Goal: Task Accomplishment & Management: Manage account settings

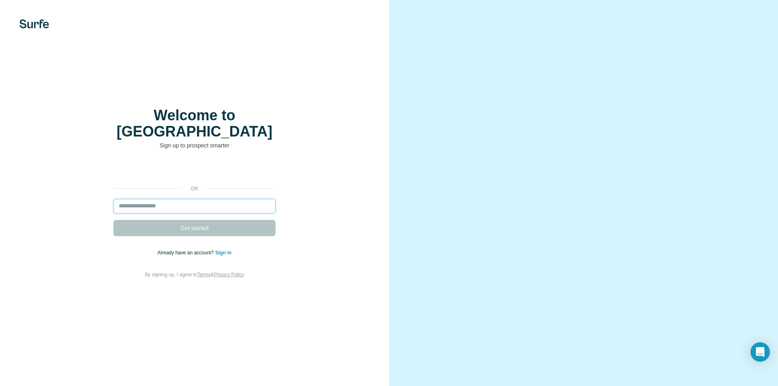
click at [211, 199] on input "email" at bounding box center [195, 206] width 162 height 15
type input "**********"
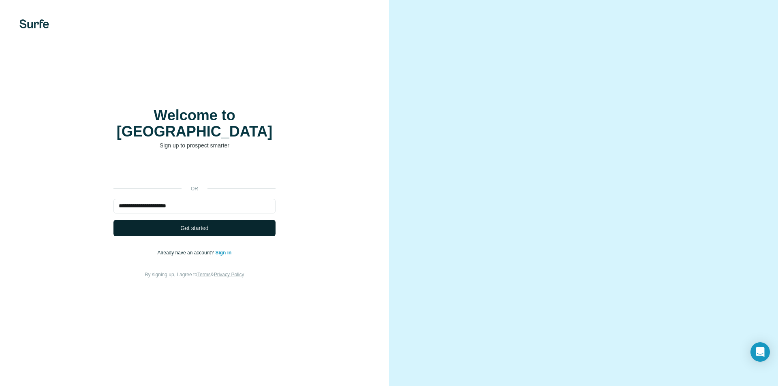
click at [223, 222] on button "Get started" at bounding box center [195, 228] width 162 height 16
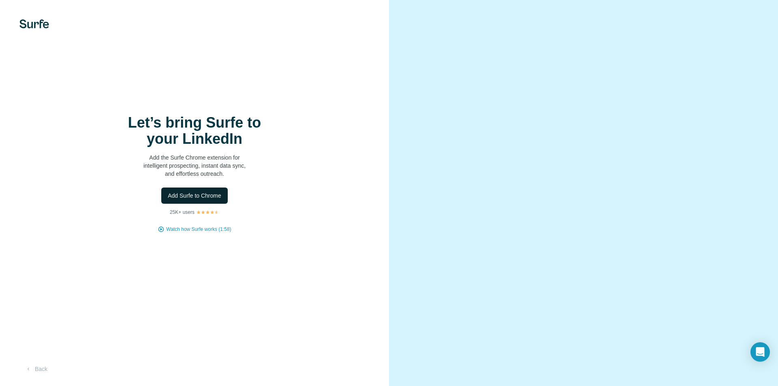
click at [189, 199] on span "Add Surfe to Chrome" at bounding box center [195, 196] width 54 height 8
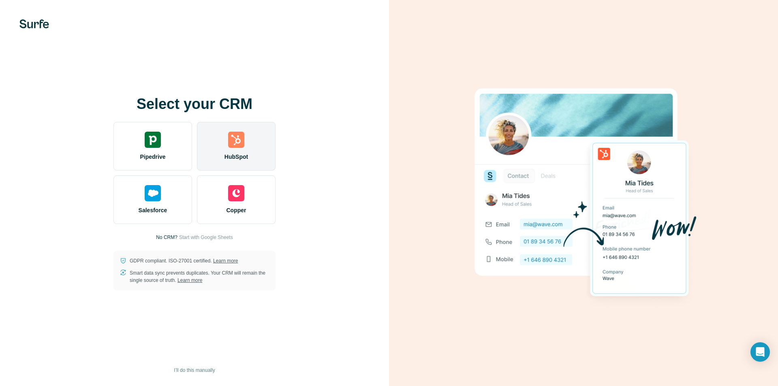
click at [236, 141] on img at bounding box center [236, 140] width 16 height 16
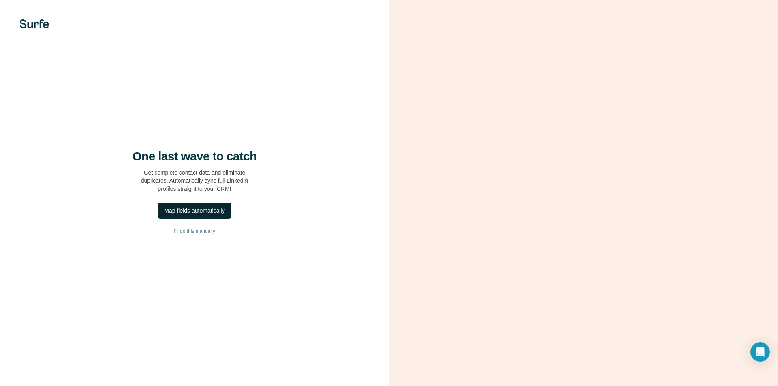
click at [187, 212] on div "Map fields automatically" at bounding box center [194, 211] width 60 height 8
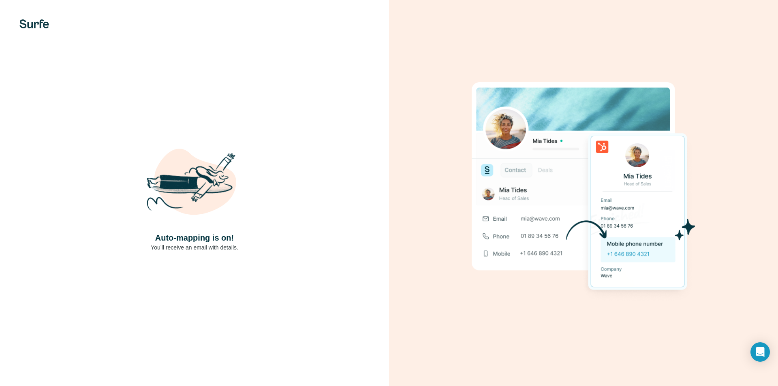
click at [319, 190] on div "Auto-mapping is on! You’ll receive an email with details." at bounding box center [194, 193] width 357 height 117
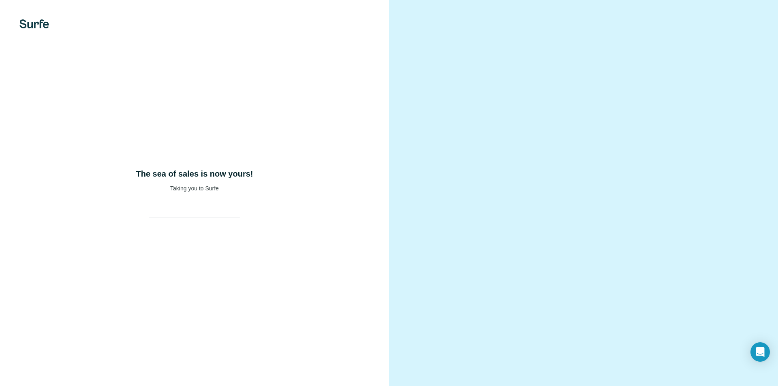
click at [26, 24] on img at bounding box center [34, 23] width 30 height 9
click at [292, 108] on div "The sea of sales is now yours! Taking you to Surfe" at bounding box center [194, 193] width 389 height 386
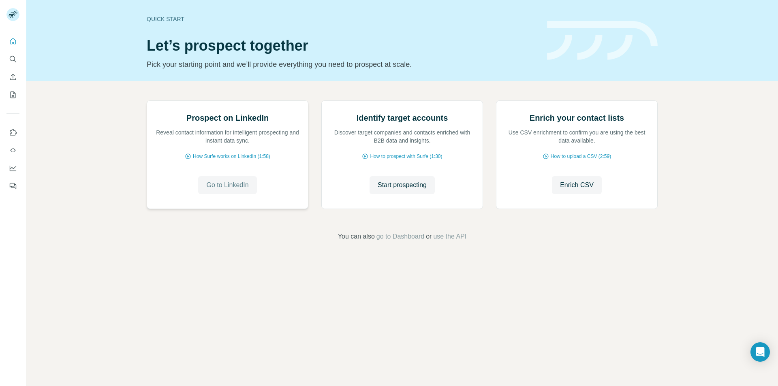
click at [217, 190] on span "Go to LinkedIn" at bounding box center [227, 185] width 42 height 10
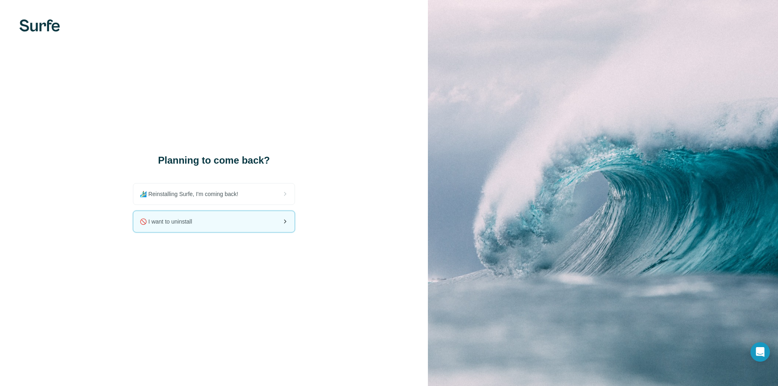
click at [195, 219] on span "🚫 I want to uninstall" at bounding box center [169, 222] width 59 height 8
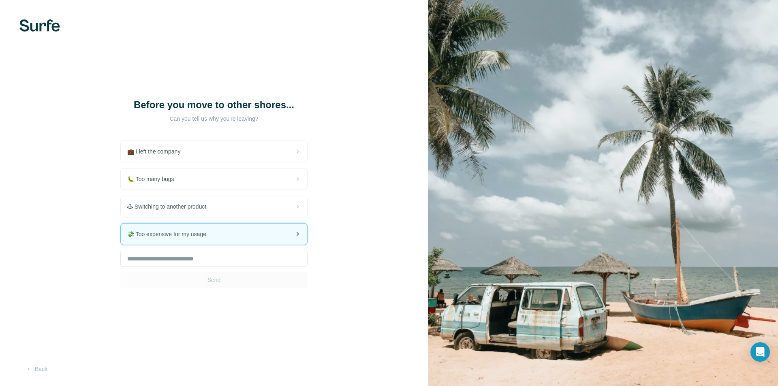
click at [213, 238] on span "💸 Too expensive for my usage" at bounding box center [170, 234] width 86 height 8
